Goal: Transaction & Acquisition: Purchase product/service

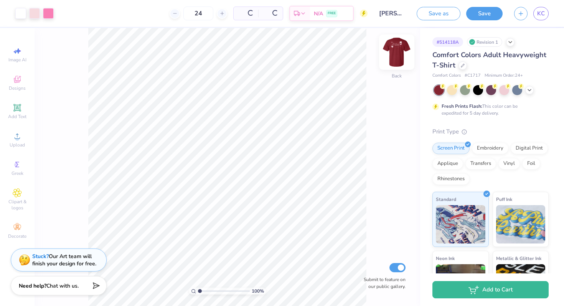
click at [399, 61] on img at bounding box center [396, 52] width 31 height 31
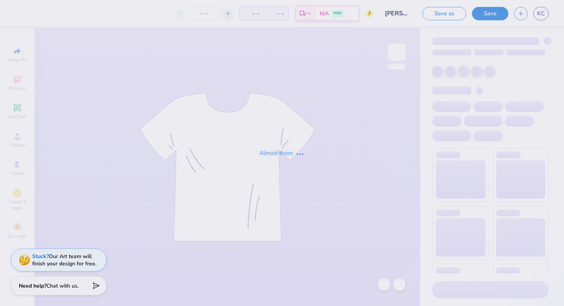
type input "24"
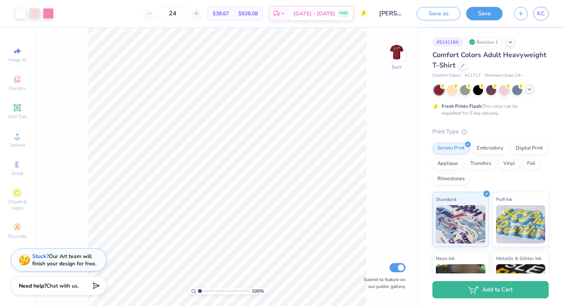
click at [531, 92] on icon at bounding box center [529, 89] width 6 height 6
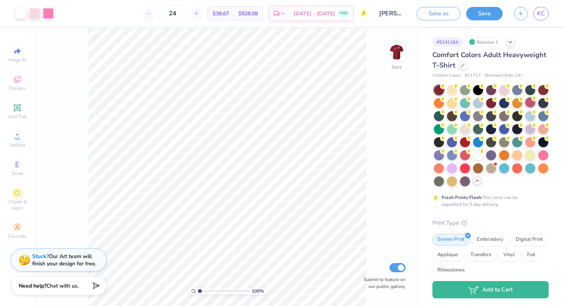
click at [527, 107] on div at bounding box center [530, 102] width 10 height 10
click at [462, 144] on div at bounding box center [465, 141] width 10 height 10
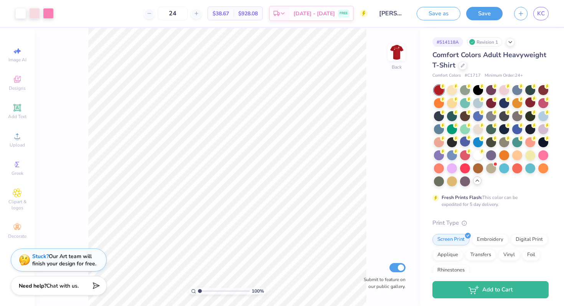
click at [440, 90] on div at bounding box center [439, 90] width 10 height 10
click at [490, 166] on div at bounding box center [491, 168] width 10 height 10
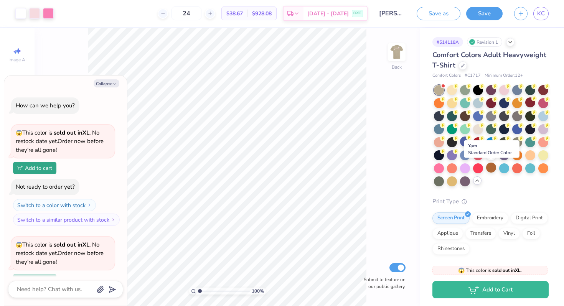
scroll to position [67, 0]
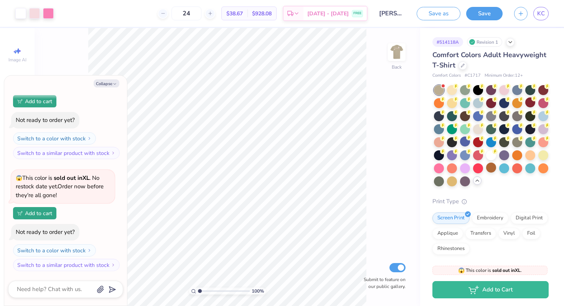
click at [476, 182] on icon at bounding box center [477, 181] width 6 height 6
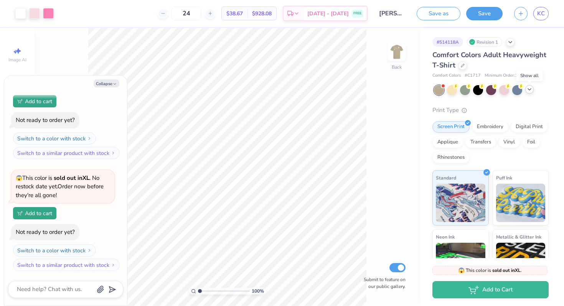
click at [531, 92] on icon at bounding box center [529, 89] width 6 height 6
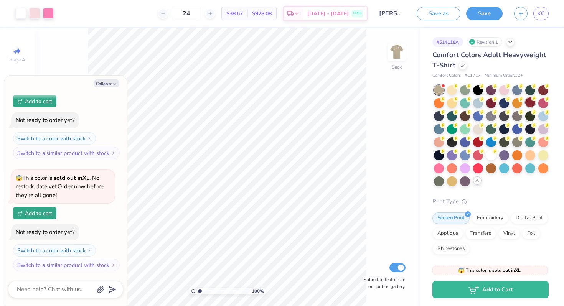
click at [529, 105] on div at bounding box center [530, 102] width 10 height 10
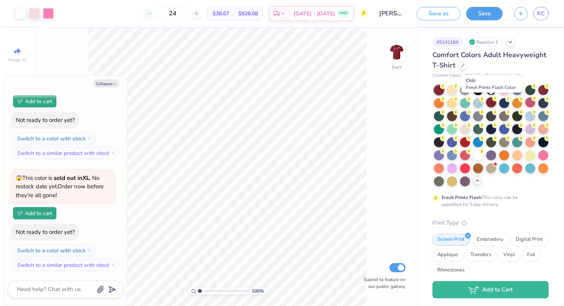
click at [490, 101] on div at bounding box center [491, 102] width 10 height 10
click at [519, 101] on div at bounding box center [517, 102] width 10 height 10
type textarea "x"
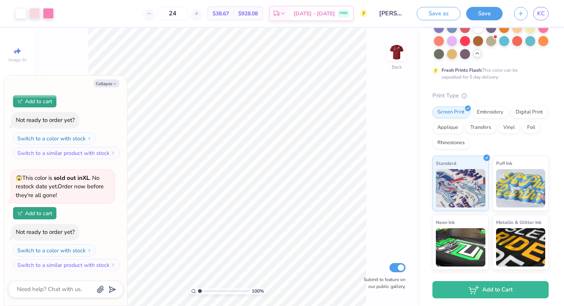
scroll to position [130, 0]
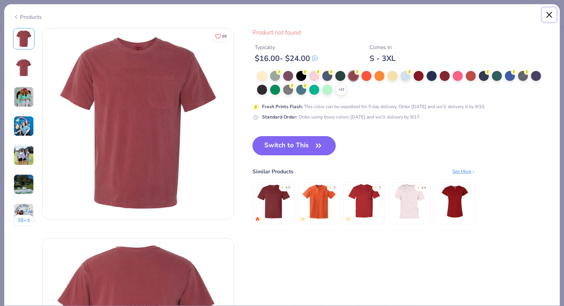
click at [546, 14] on button "Close" at bounding box center [549, 15] width 15 height 15
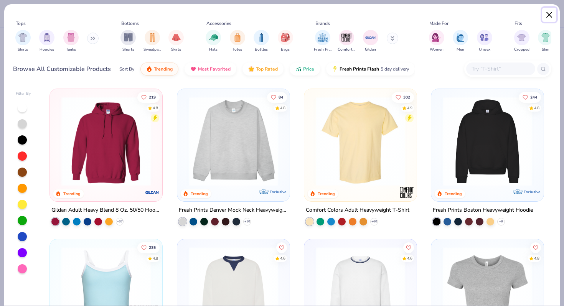
click at [550, 12] on button "Close" at bounding box center [549, 15] width 15 height 15
type textarea "x"
